Goal: Task Accomplishment & Management: Manage account settings

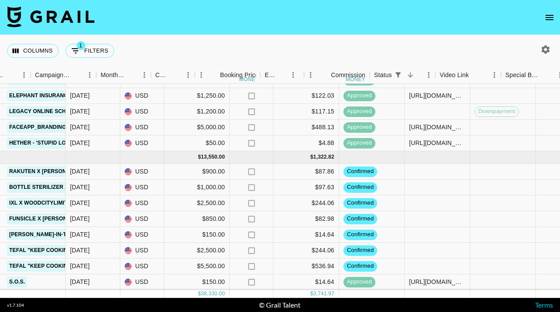
scroll to position [238, 433]
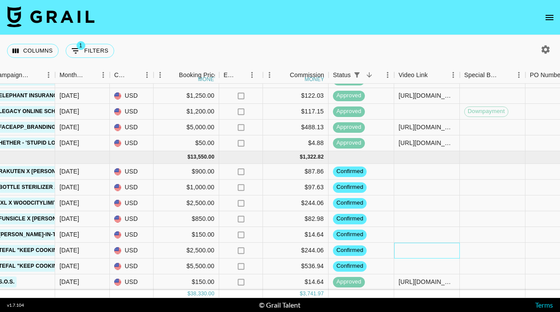
click at [431, 248] on div at bounding box center [427, 250] width 66 height 16
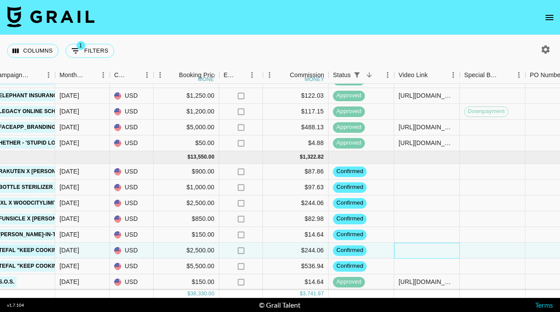
click at [431, 248] on div at bounding box center [427, 250] width 66 height 16
type input "https://www.tiktok.com/@cynthia_lifts/video/7556650046901456142?_r=1&_t=ZT-90DX…"
click at [433, 233] on div at bounding box center [427, 235] width 66 height 16
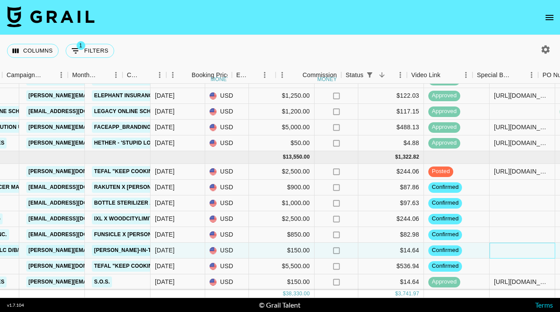
scroll to position [238, 434]
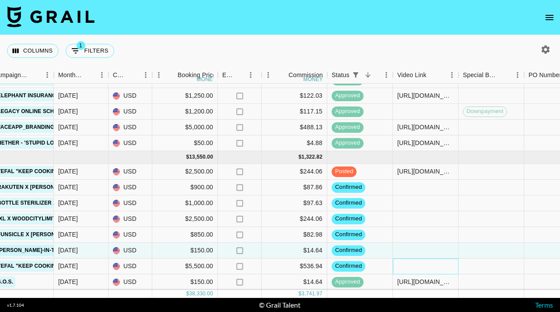
click at [409, 269] on div at bounding box center [426, 266] width 66 height 16
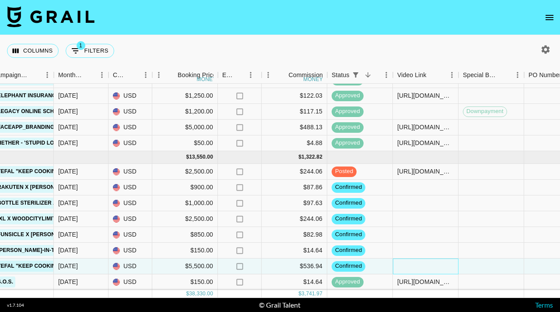
click at [409, 269] on div at bounding box center [426, 266] width 66 height 16
type input "https://www.tiktok.com/@509_couple/video/7556645152782044446"
click at [466, 266] on div at bounding box center [492, 266] width 66 height 16
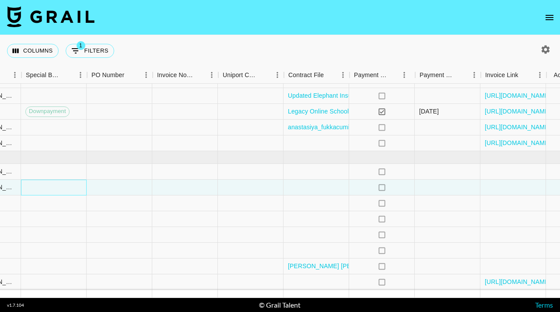
scroll to position [238, 871]
click at [326, 186] on div at bounding box center [317, 187] width 66 height 16
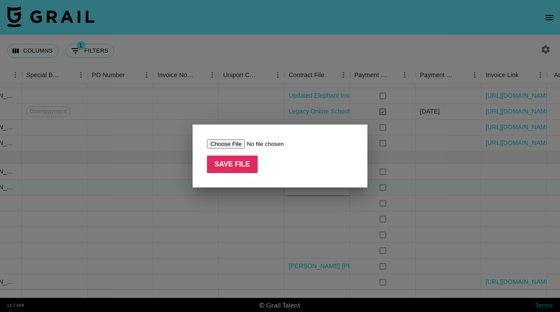
click at [227, 146] on input "file" at bounding box center [262, 143] width 111 height 9
type input "C:\fakepath\Junandtheve Flaminjoy signed contract (2).pdf"
click at [232, 166] on input "Save File" at bounding box center [232, 164] width 51 height 18
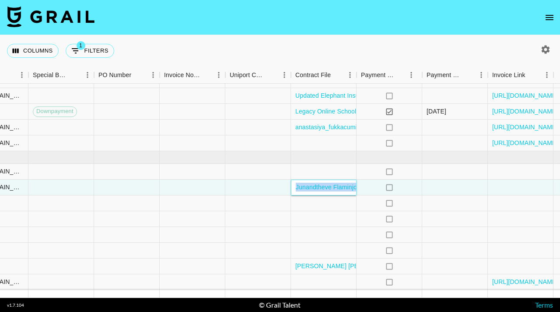
scroll to position [238, 893]
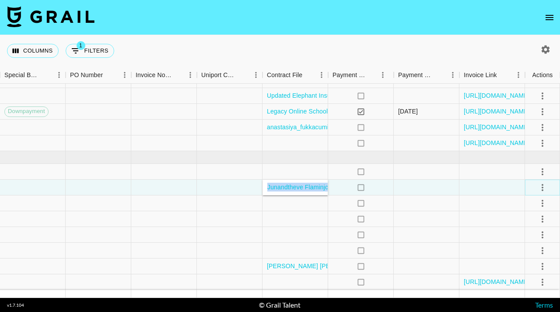
click at [543, 188] on icon "select merge strategy" at bounding box center [542, 187] width 11 height 11
click at [514, 270] on div "Approve" at bounding box center [523, 269] width 27 height 11
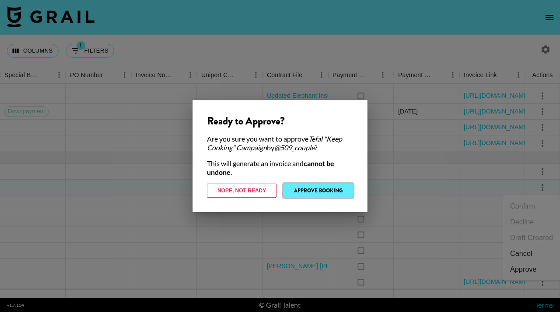
click at [329, 188] on button "Approve Booking" at bounding box center [319, 190] width 70 height 14
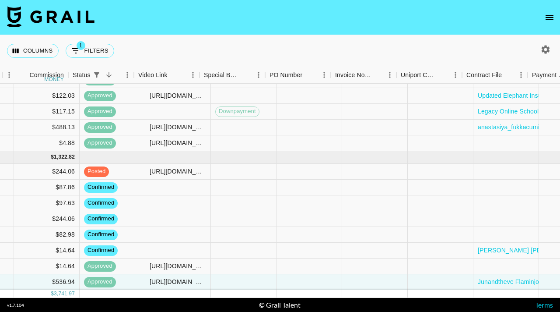
scroll to position [238, 844]
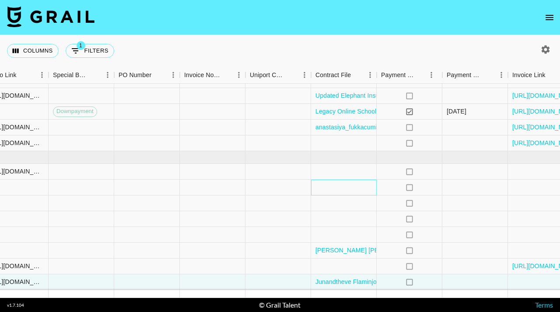
click at [341, 179] on div at bounding box center [344, 187] width 66 height 16
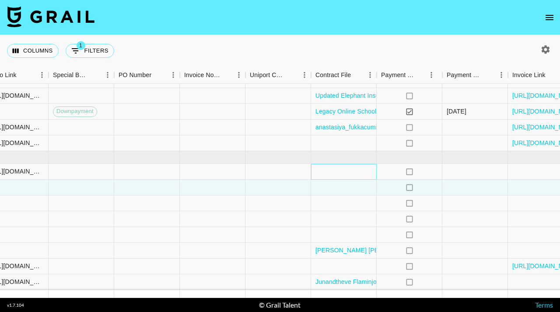
click at [331, 171] on div at bounding box center [344, 172] width 66 height 16
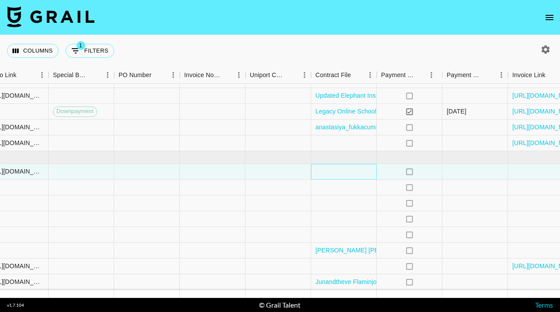
click at [331, 171] on div at bounding box center [344, 172] width 66 height 16
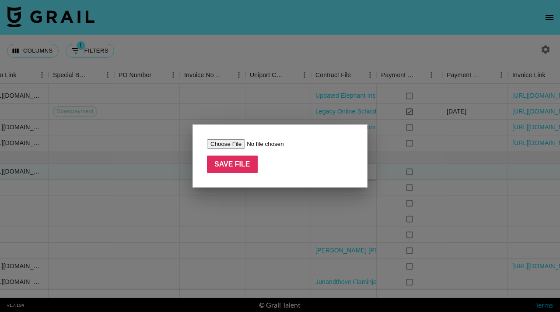
click at [227, 143] on input "file" at bounding box center [262, 143] width 111 height 9
type input "C:\fakepath\Cynthia_Flaminjoy signed contract.pdf"
click at [231, 162] on input "Save File" at bounding box center [232, 164] width 51 height 18
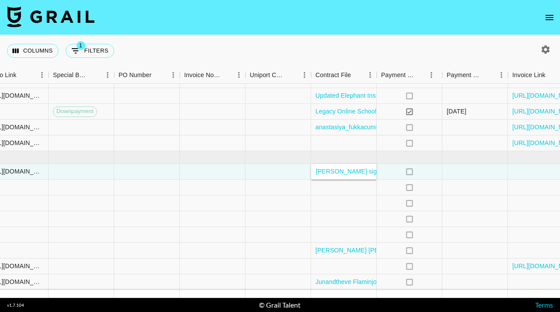
click at [306, 45] on div "Columns 1 Filters + Booking" at bounding box center [280, 51] width 560 height 32
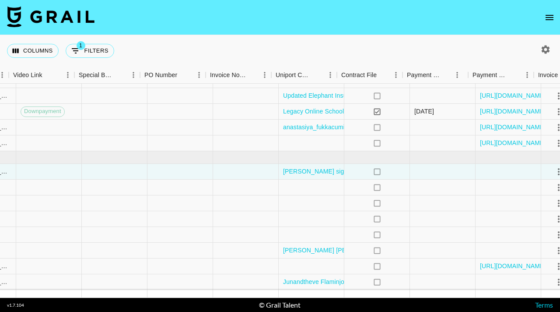
scroll to position [238, 893]
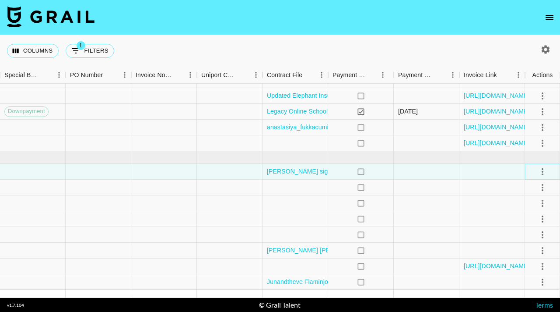
click at [543, 173] on icon "select merge strategy" at bounding box center [542, 171] width 11 height 11
click at [518, 256] on div "Approve" at bounding box center [523, 253] width 27 height 11
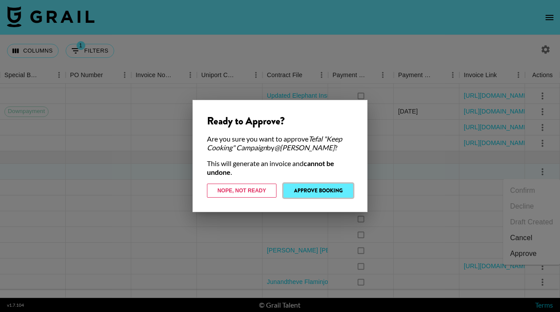
click at [321, 192] on button "Approve Booking" at bounding box center [319, 190] width 70 height 14
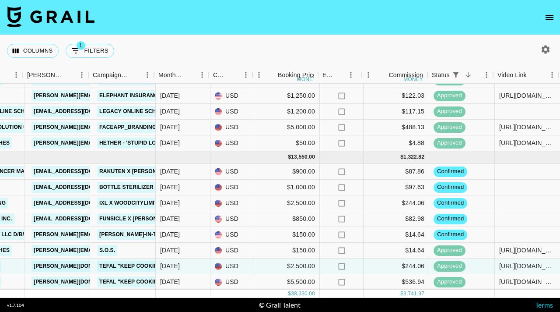
scroll to position [238, 332]
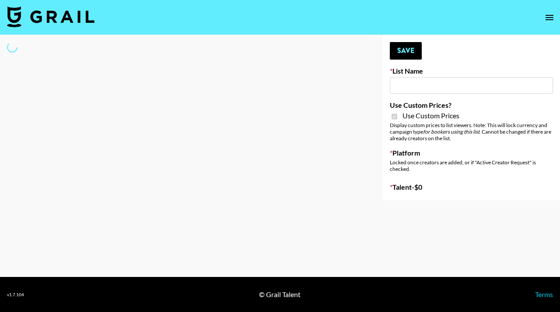
type input "Mirror HQ ([DATE])"
checkbox input "true"
select select "Brand"
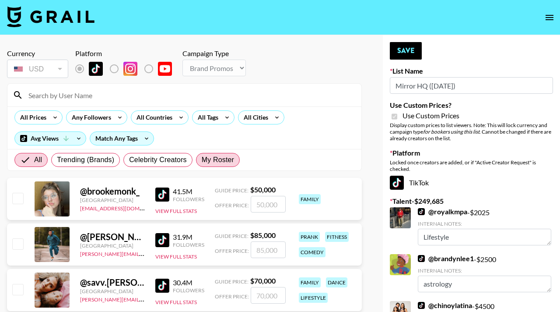
click at [214, 159] on span "My Roster" at bounding box center [218, 159] width 32 height 11
click at [202, 160] on input "My Roster" at bounding box center [202, 160] width 0 height 0
radio input "true"
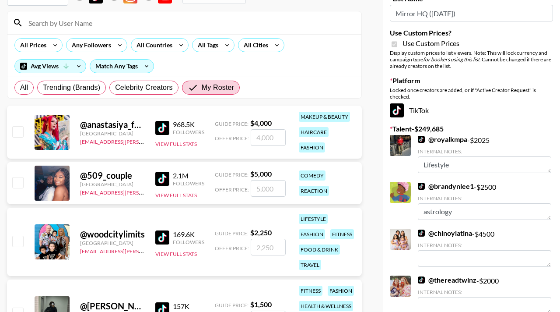
scroll to position [77, 0]
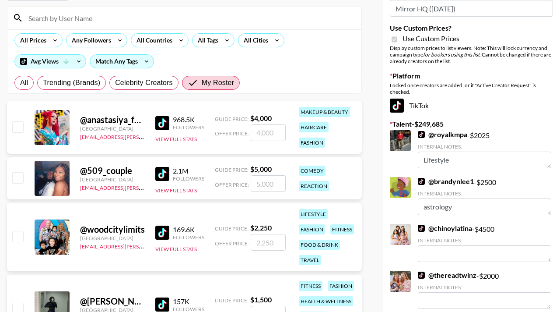
click at [16, 126] on input "checkbox" at bounding box center [17, 126] width 11 height 11
checkbox input "true"
type input "4000"
click at [17, 190] on div "@ 509_couple [GEOGRAPHIC_DATA] [PERSON_NAME][EMAIL_ADDRESS][DOMAIN_NAME] 2.1M F…" at bounding box center [184, 178] width 355 height 42
click at [17, 179] on input "checkbox" at bounding box center [17, 177] width 11 height 11
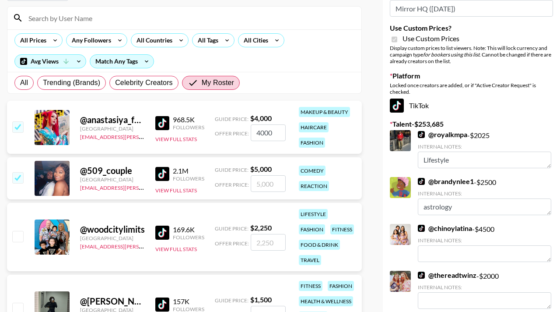
checkbox input "true"
type input "5000"
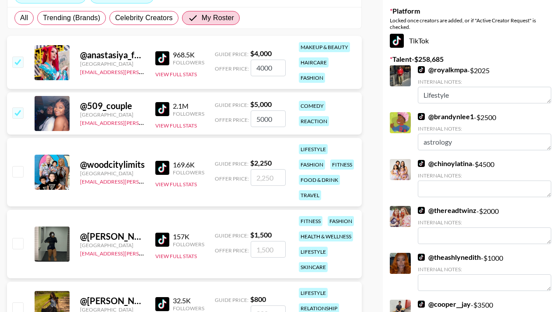
click at [19, 172] on input "checkbox" at bounding box center [17, 171] width 11 height 11
checkbox input "true"
type input "2250"
click at [17, 242] on input "checkbox" at bounding box center [17, 243] width 11 height 11
checkbox input "true"
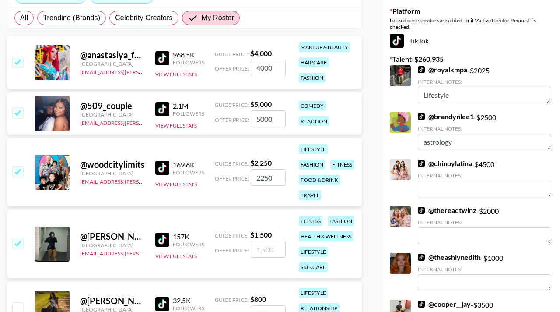
type input "1500"
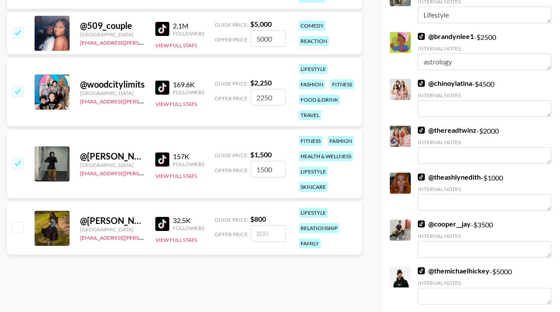
click at [18, 228] on input "checkbox" at bounding box center [17, 227] width 11 height 11
checkbox input "true"
type input "800"
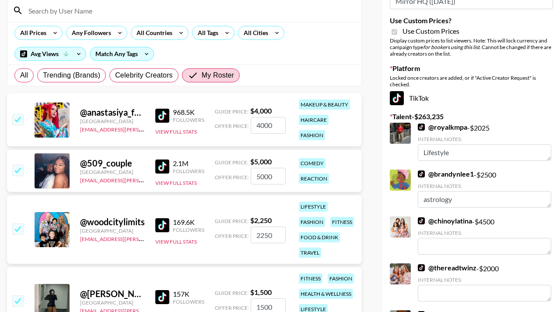
scroll to position [0, 0]
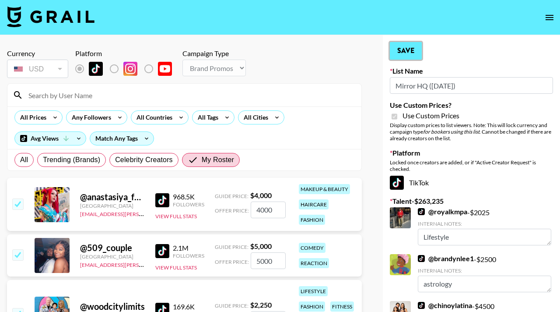
click at [408, 50] on button "Save" at bounding box center [406, 51] width 32 height 18
